Goal: Task Accomplishment & Management: Understand process/instructions

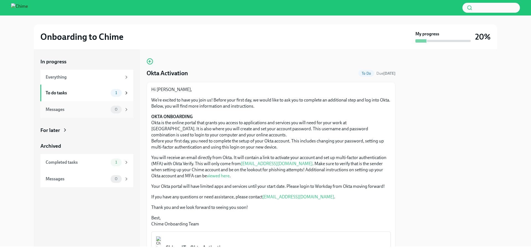
click at [94, 103] on div "Messages 0" at bounding box center [86, 109] width 93 height 17
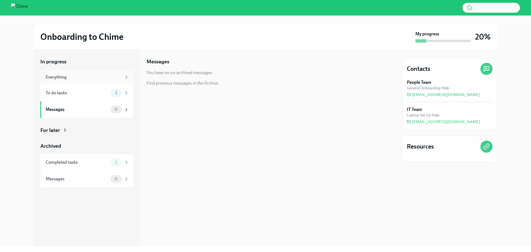
click at [84, 76] on div "Everything" at bounding box center [84, 77] width 76 height 6
click at [225, 79] on h6 "Okta Activation" at bounding box center [269, 79] width 196 height 6
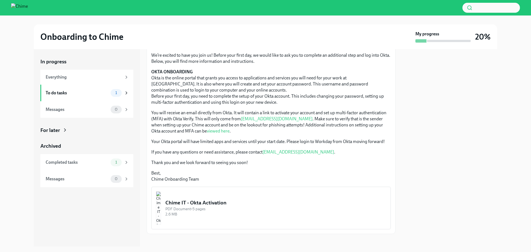
scroll to position [50, 0]
